Goal: Task Accomplishment & Management: Manage account settings

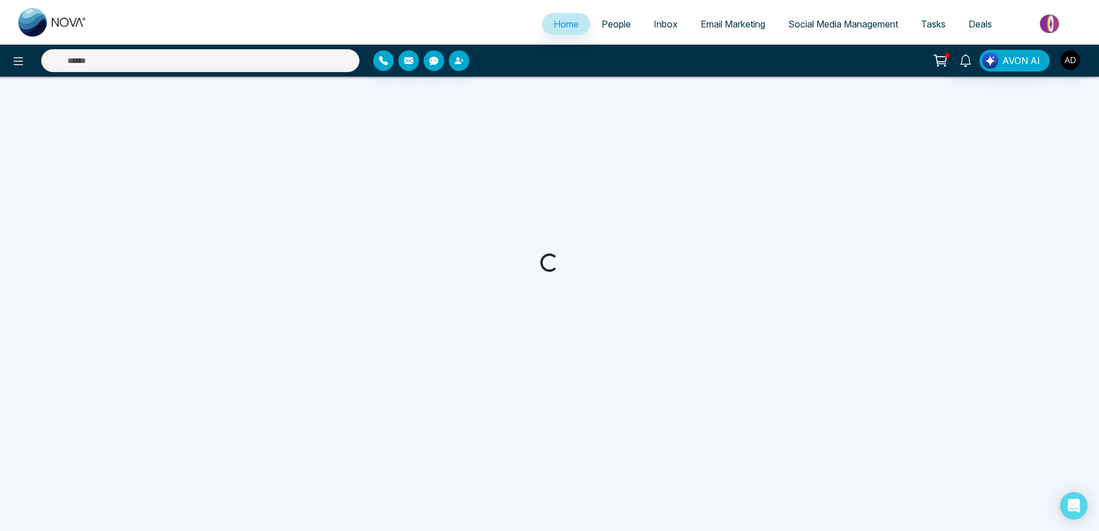
select select "*"
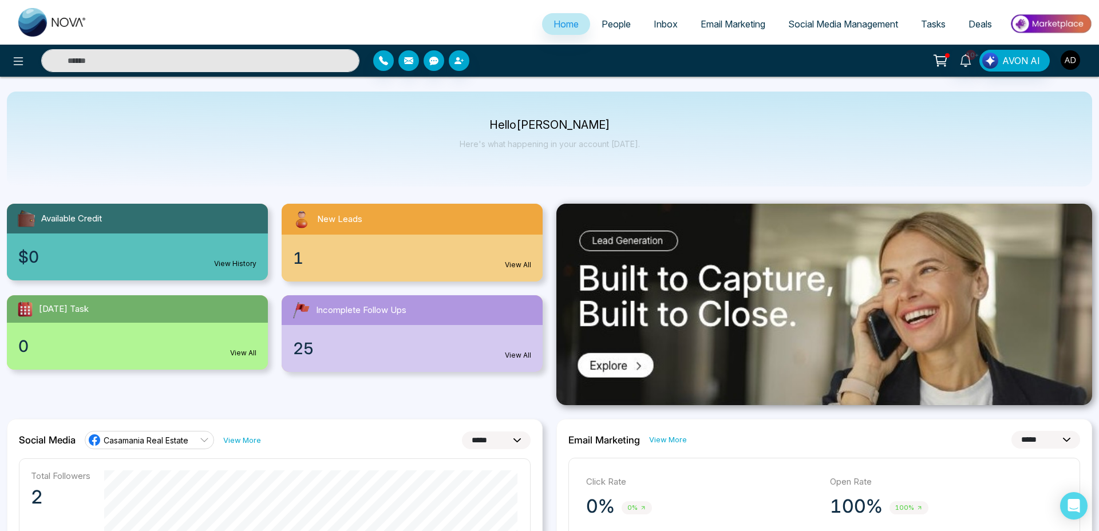
click at [1069, 61] on img "button" at bounding box center [1070, 59] width 19 height 19
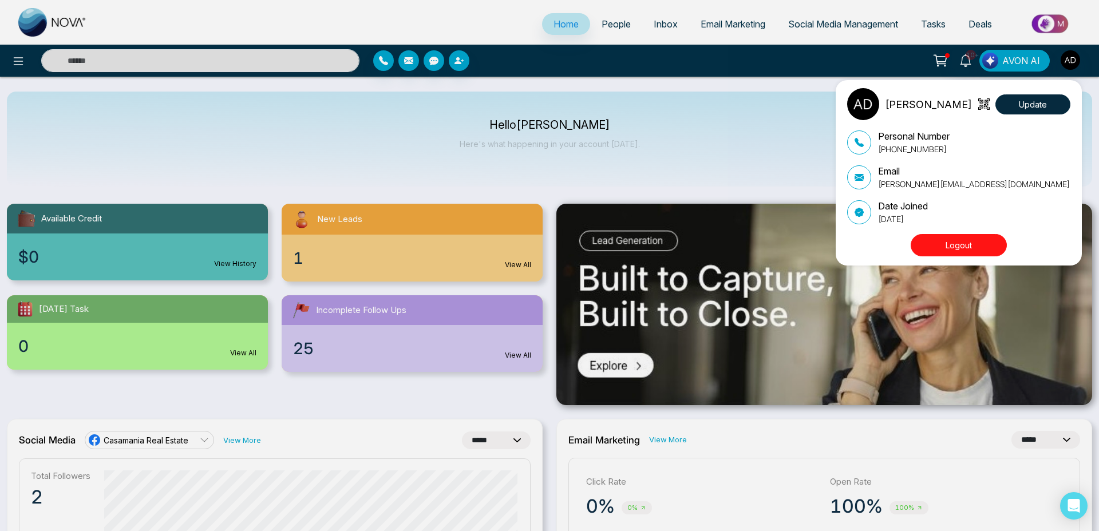
click at [959, 249] on button "Logout" at bounding box center [959, 245] width 96 height 22
